Goal: Information Seeking & Learning: Learn about a topic

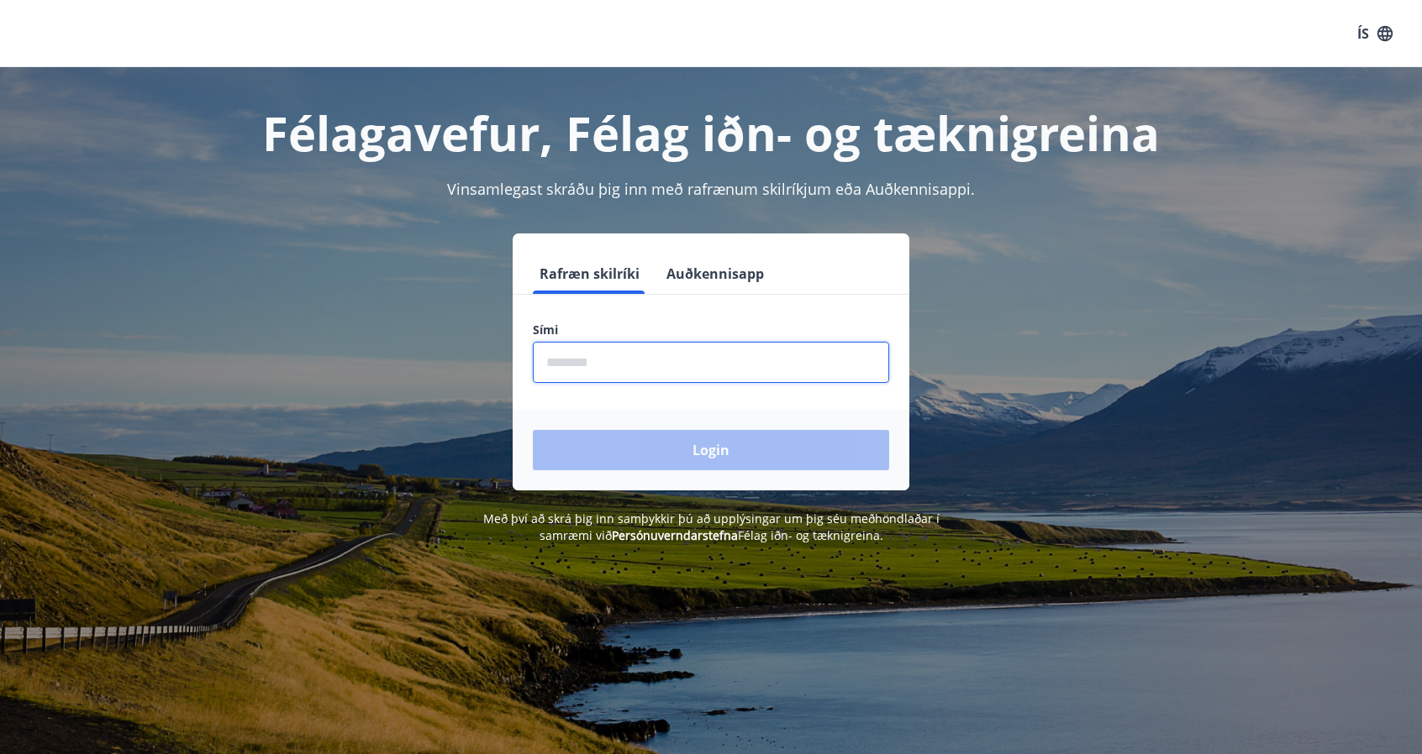
click at [733, 354] on input "phone" at bounding box center [711, 362] width 356 height 41
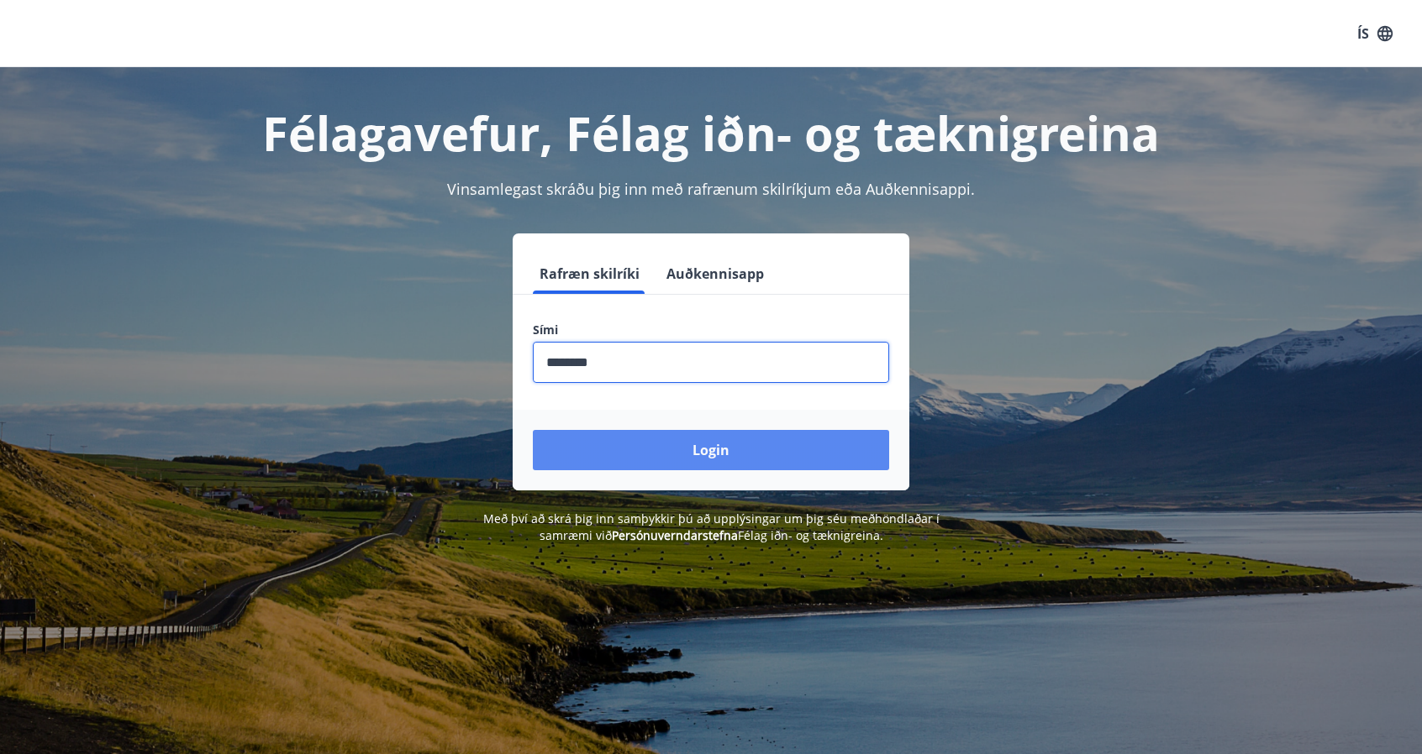
type input "********"
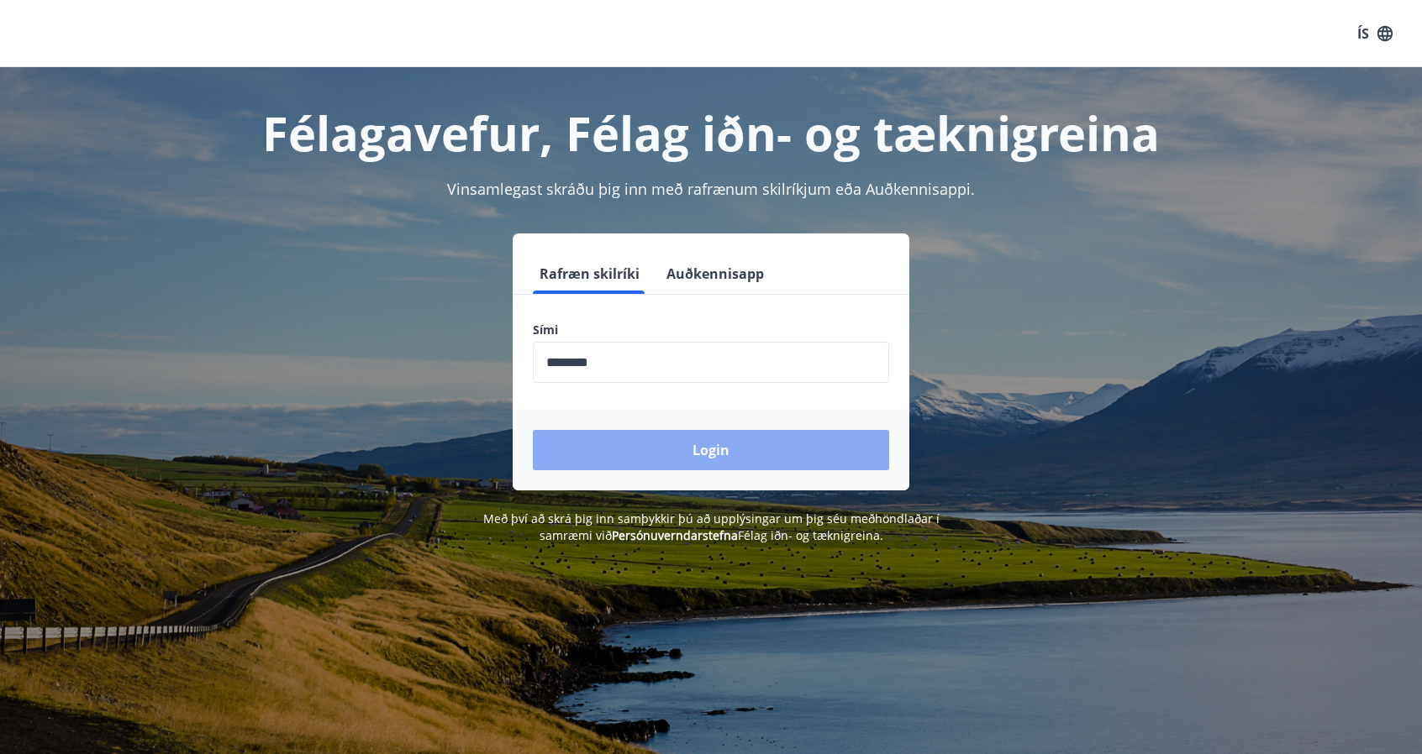
click at [719, 435] on button "Login" at bounding box center [711, 450] width 356 height 40
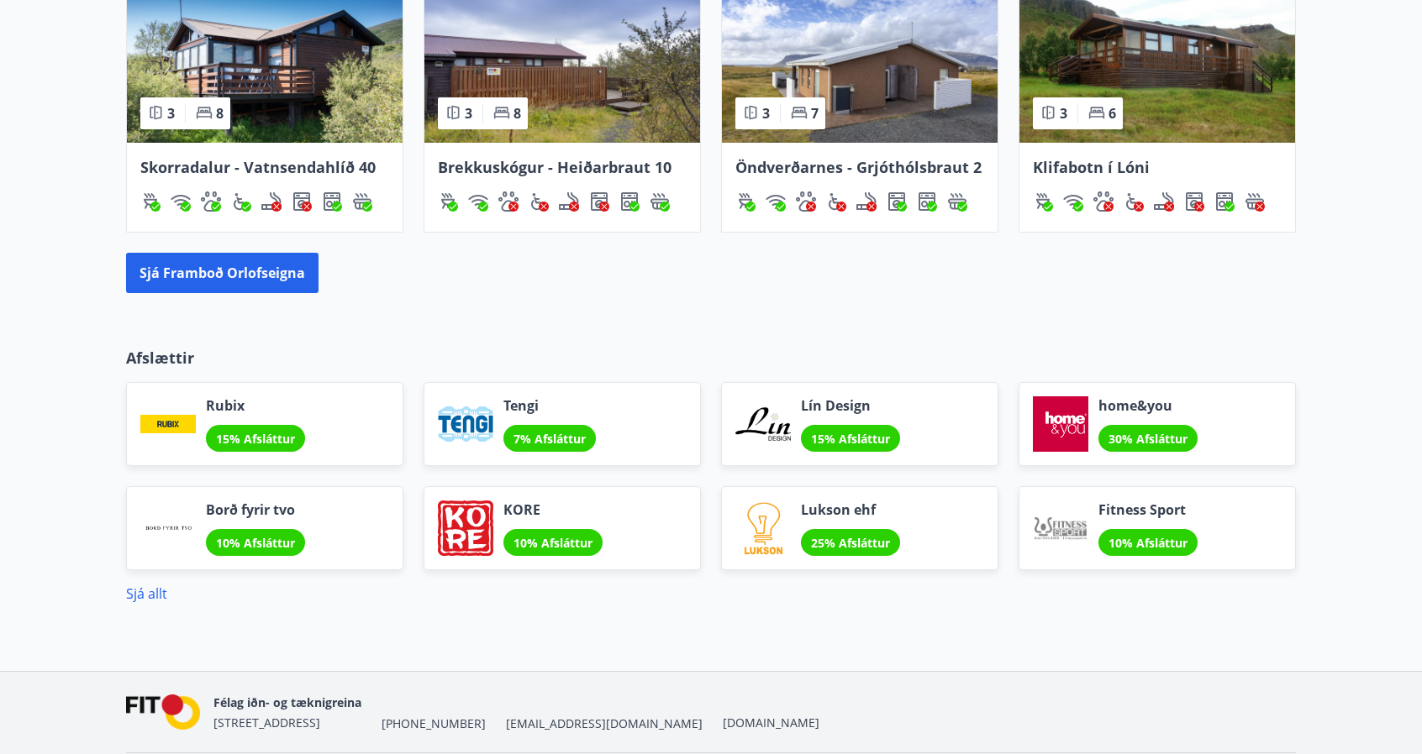
scroll to position [1274, 0]
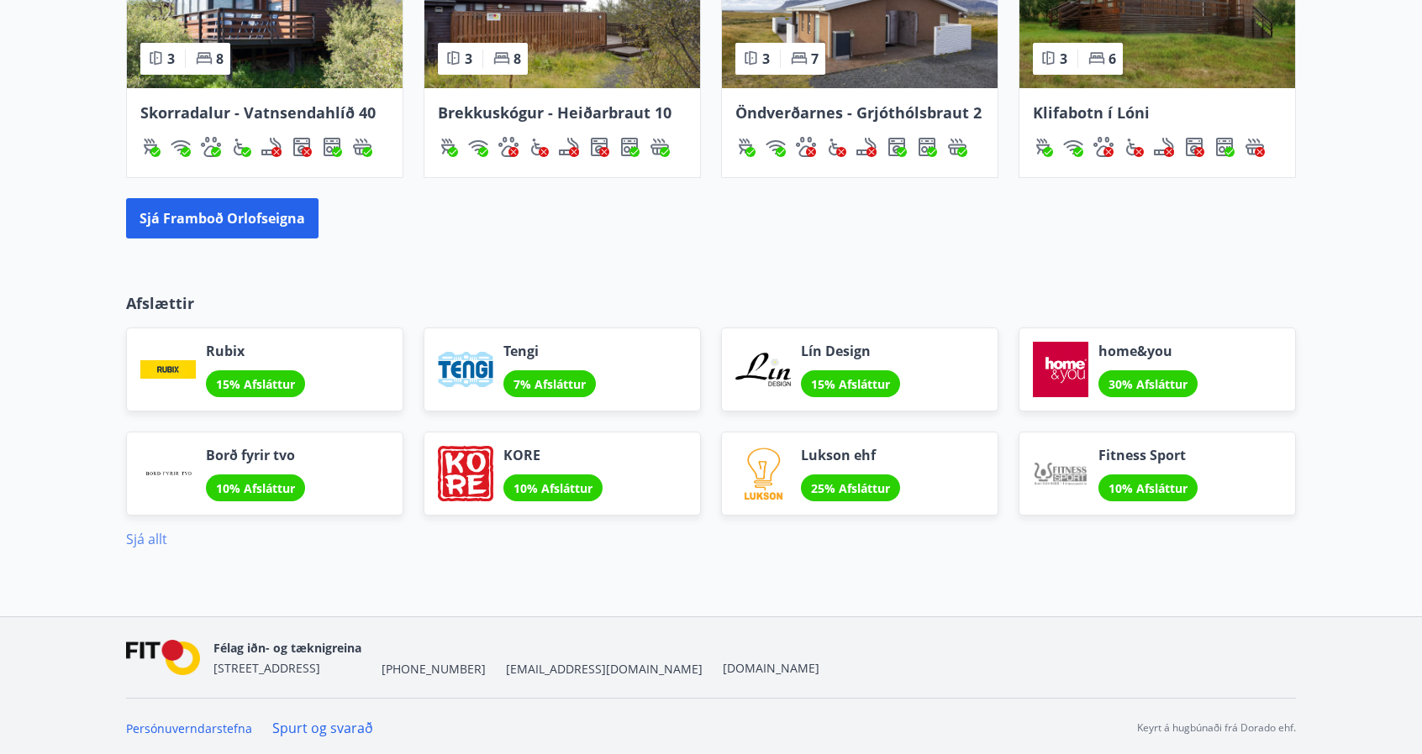
click at [151, 533] on link "Sjá allt" at bounding box center [146, 539] width 41 height 18
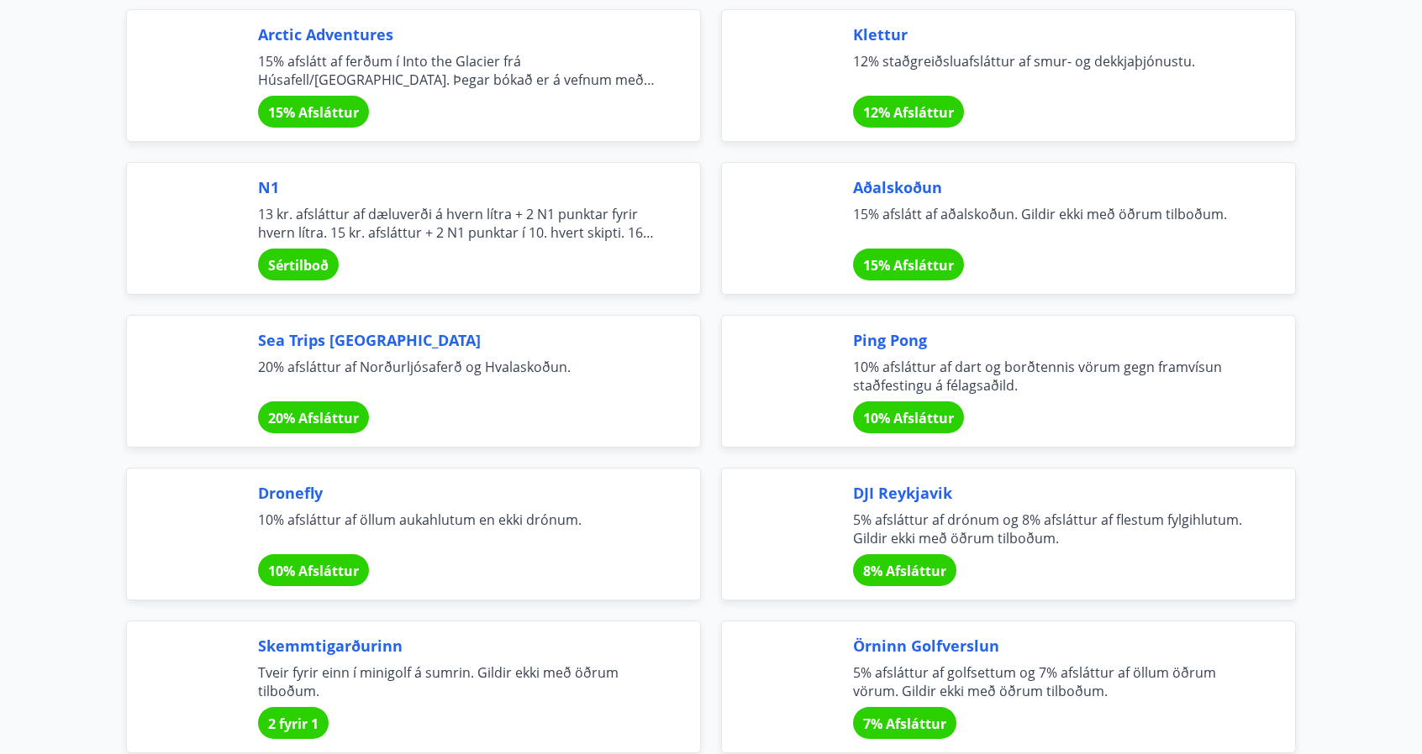
scroll to position [3274, 0]
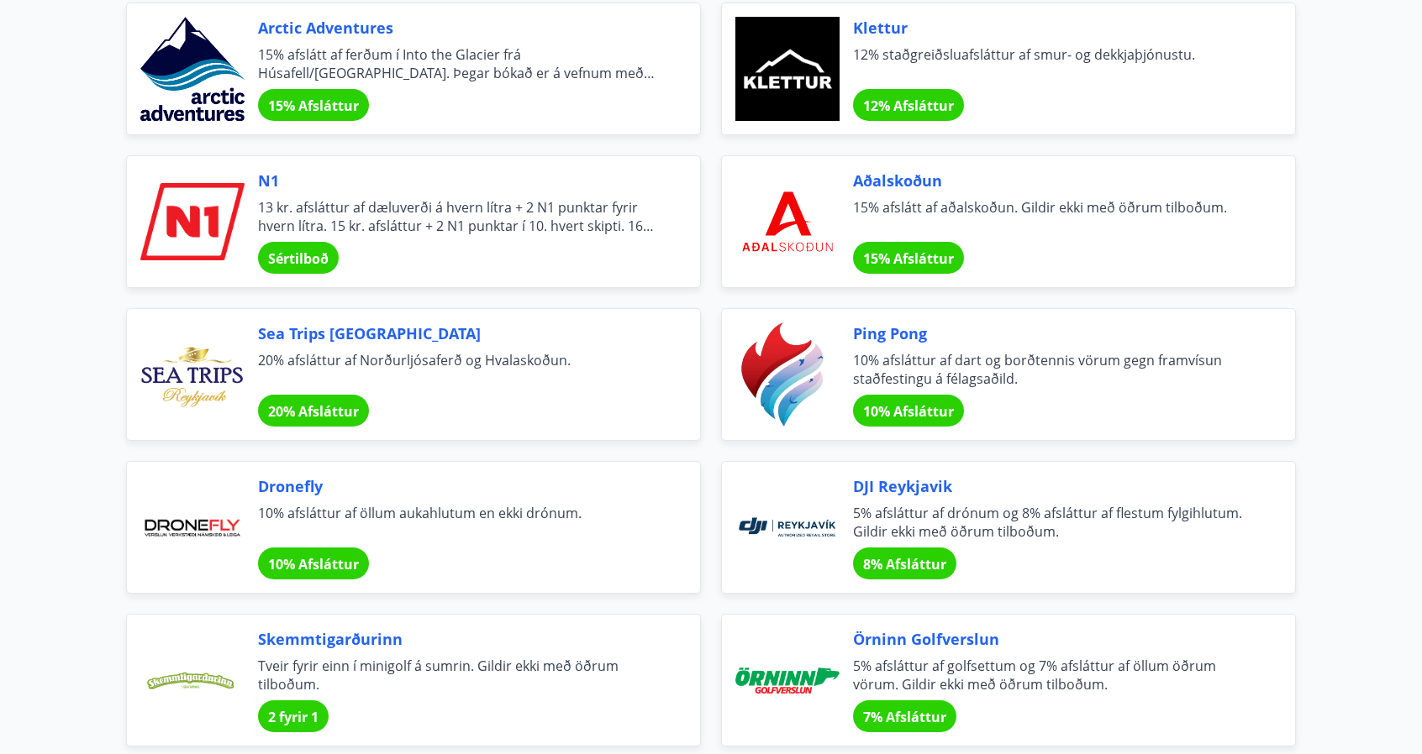
click at [455, 208] on span "13 kr. afsláttur af dæluverði á hvern lítra + 2 N1 punktar fyrir hvern lítra. 1…" at bounding box center [459, 216] width 402 height 37
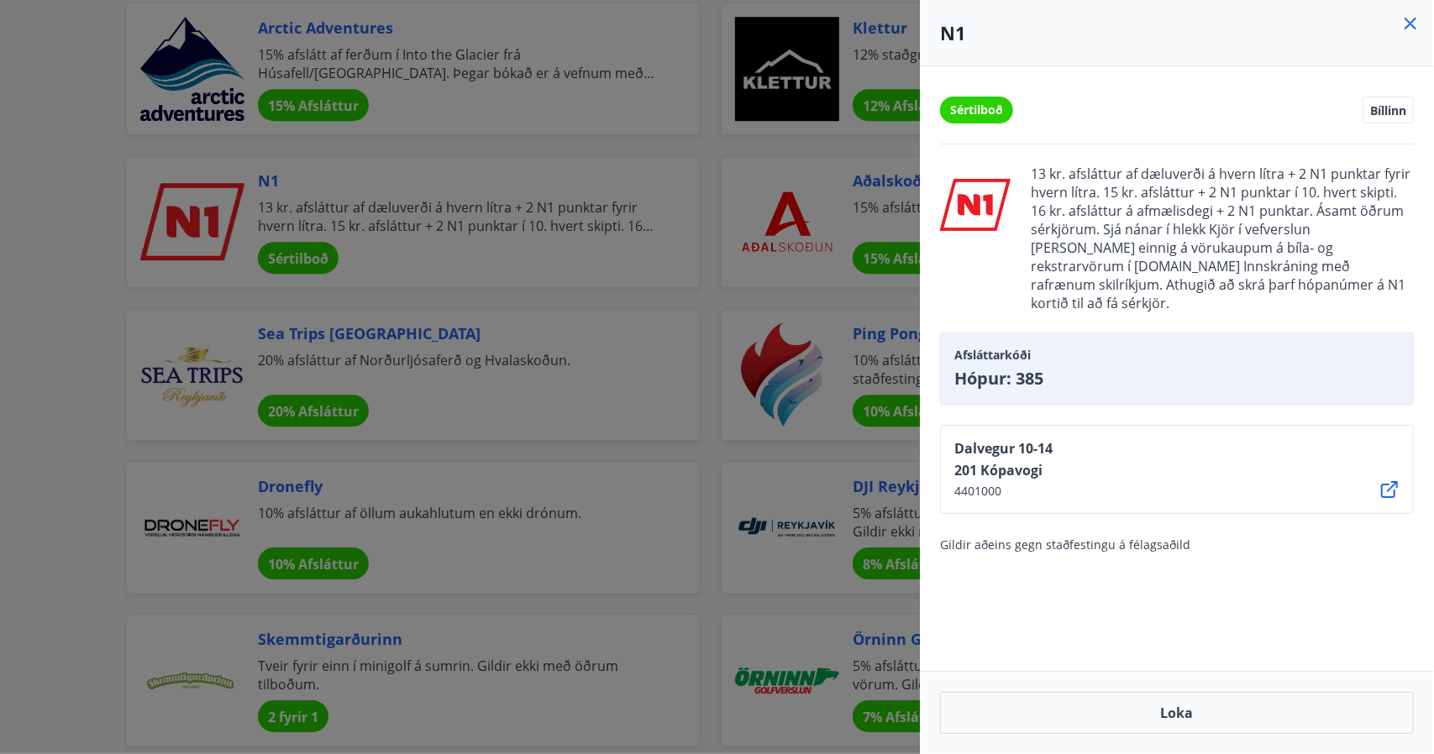
click at [114, 545] on div at bounding box center [717, 377] width 1434 height 754
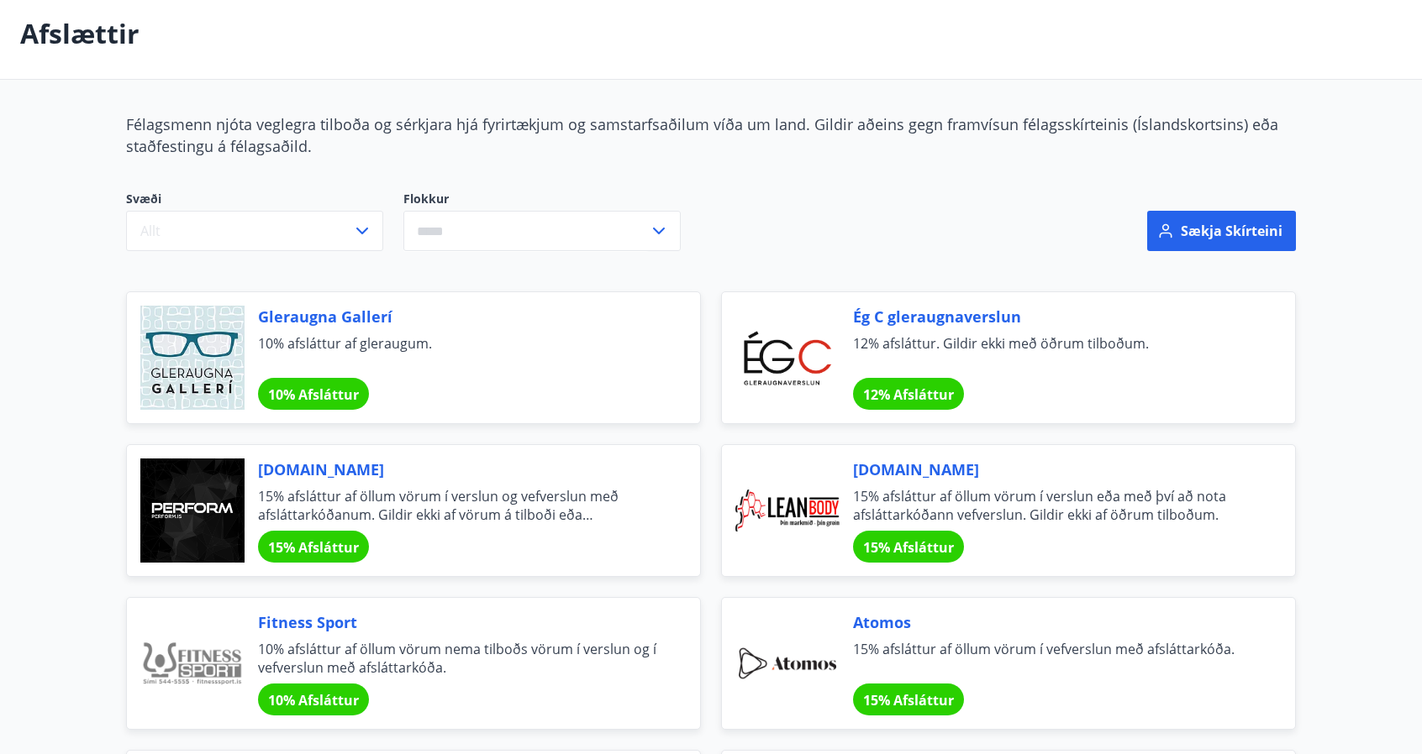
scroll to position [76, 0]
